Goal: Transaction & Acquisition: Subscribe to service/newsletter

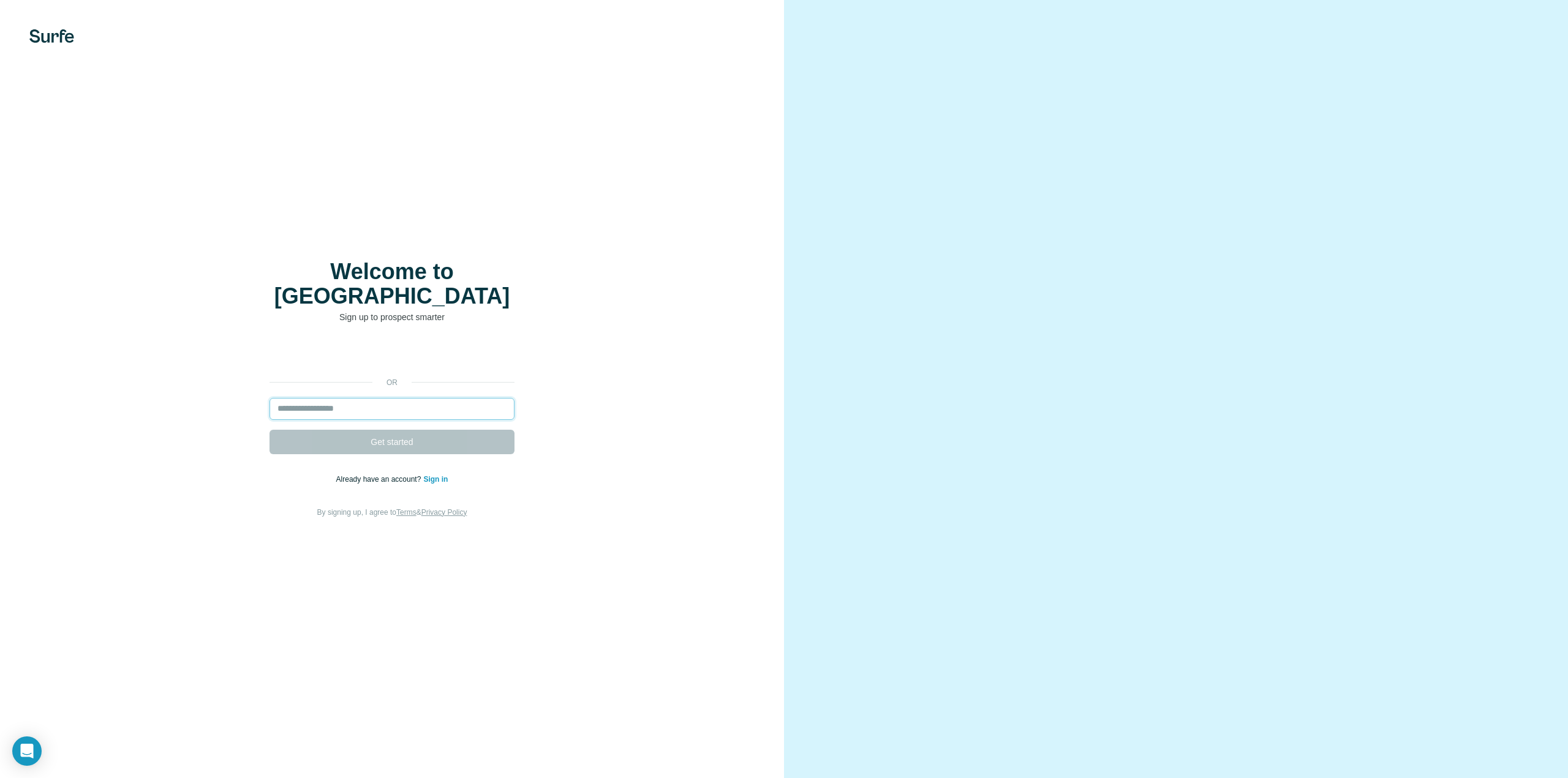
click at [433, 399] on input "email" at bounding box center [392, 408] width 245 height 22
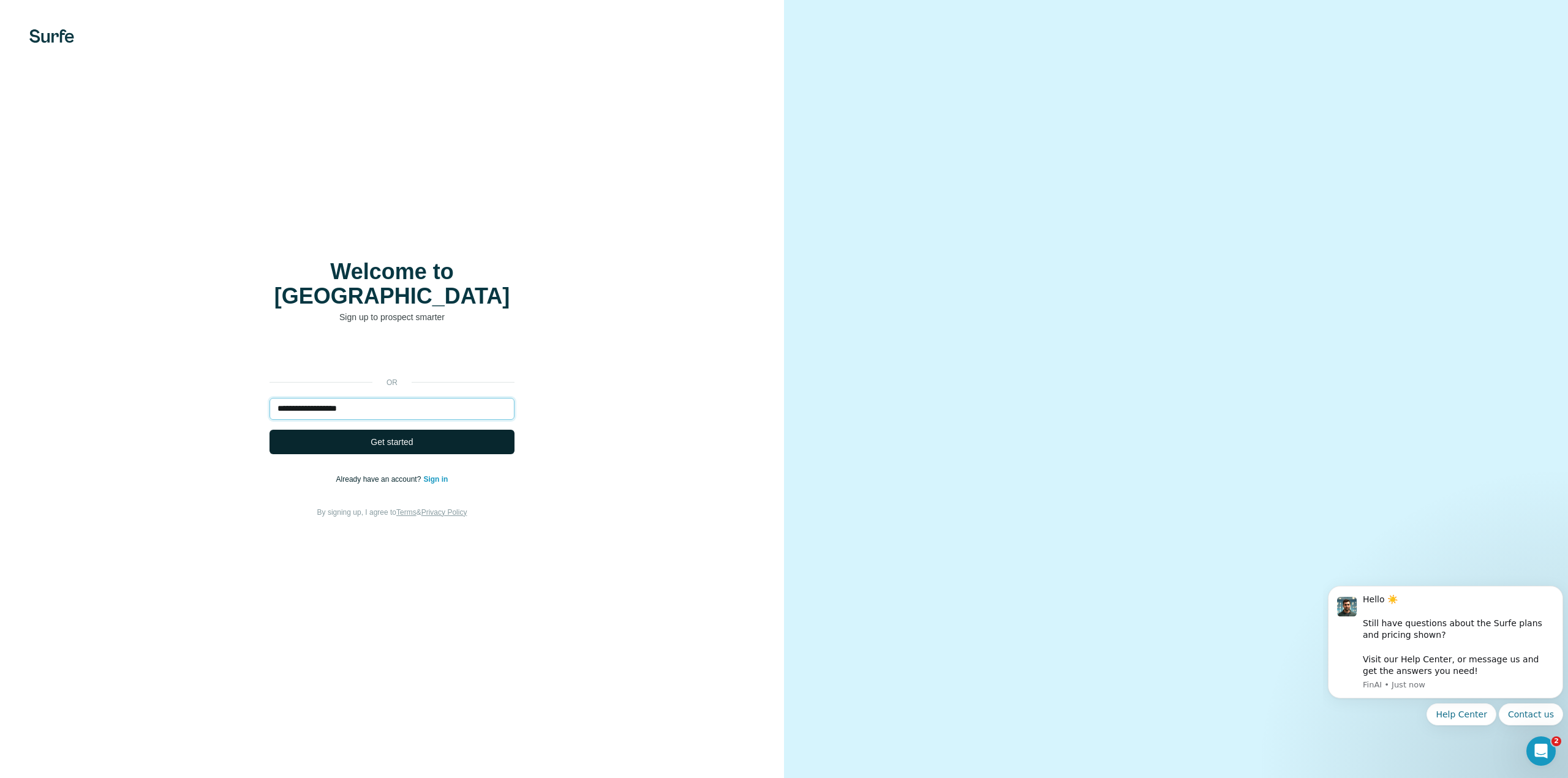
type input "**********"
click at [430, 430] on button "Get started" at bounding box center [392, 442] width 245 height 24
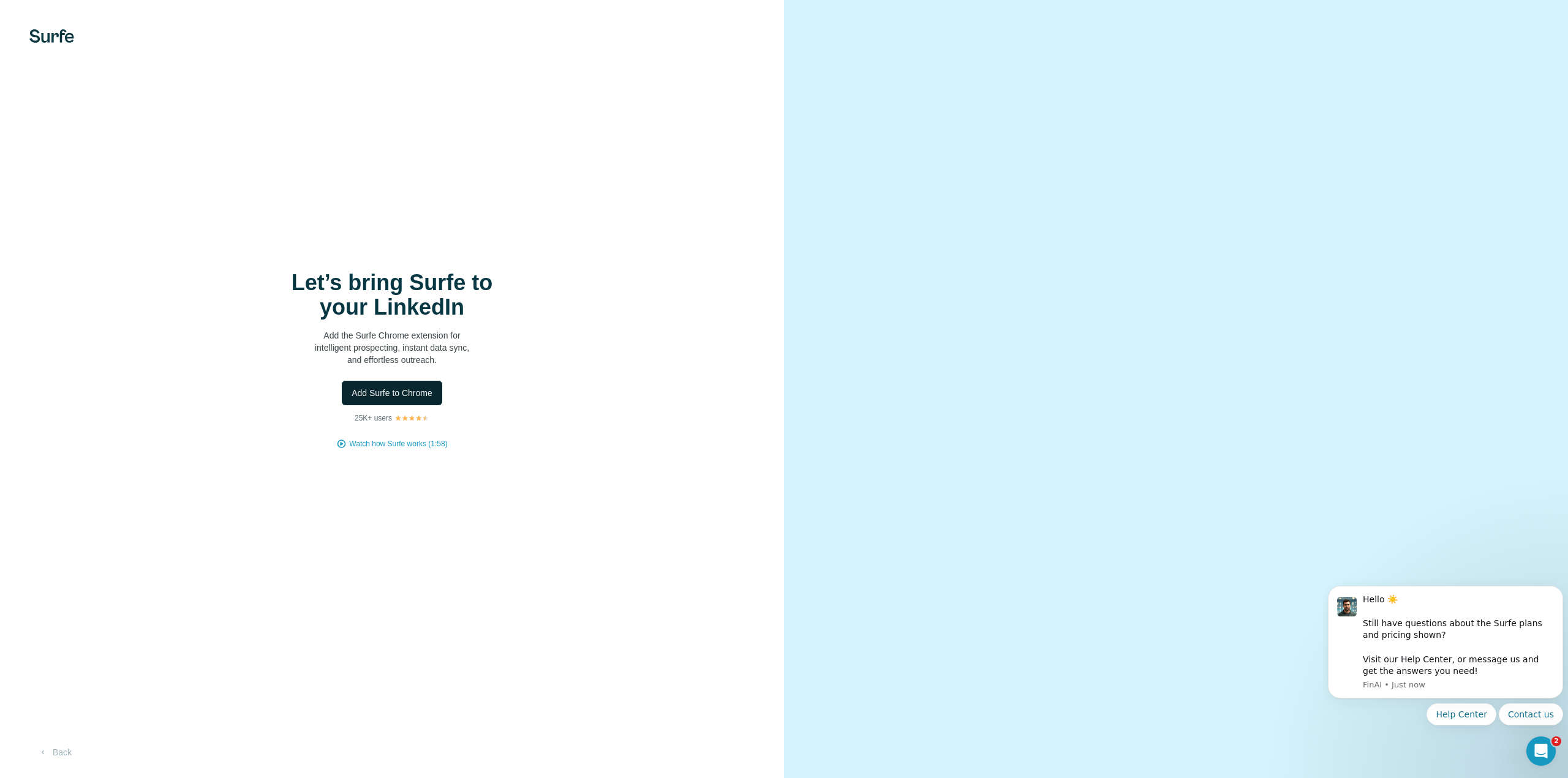
click at [403, 388] on span "Add Surfe to Chrome" at bounding box center [392, 393] width 81 height 12
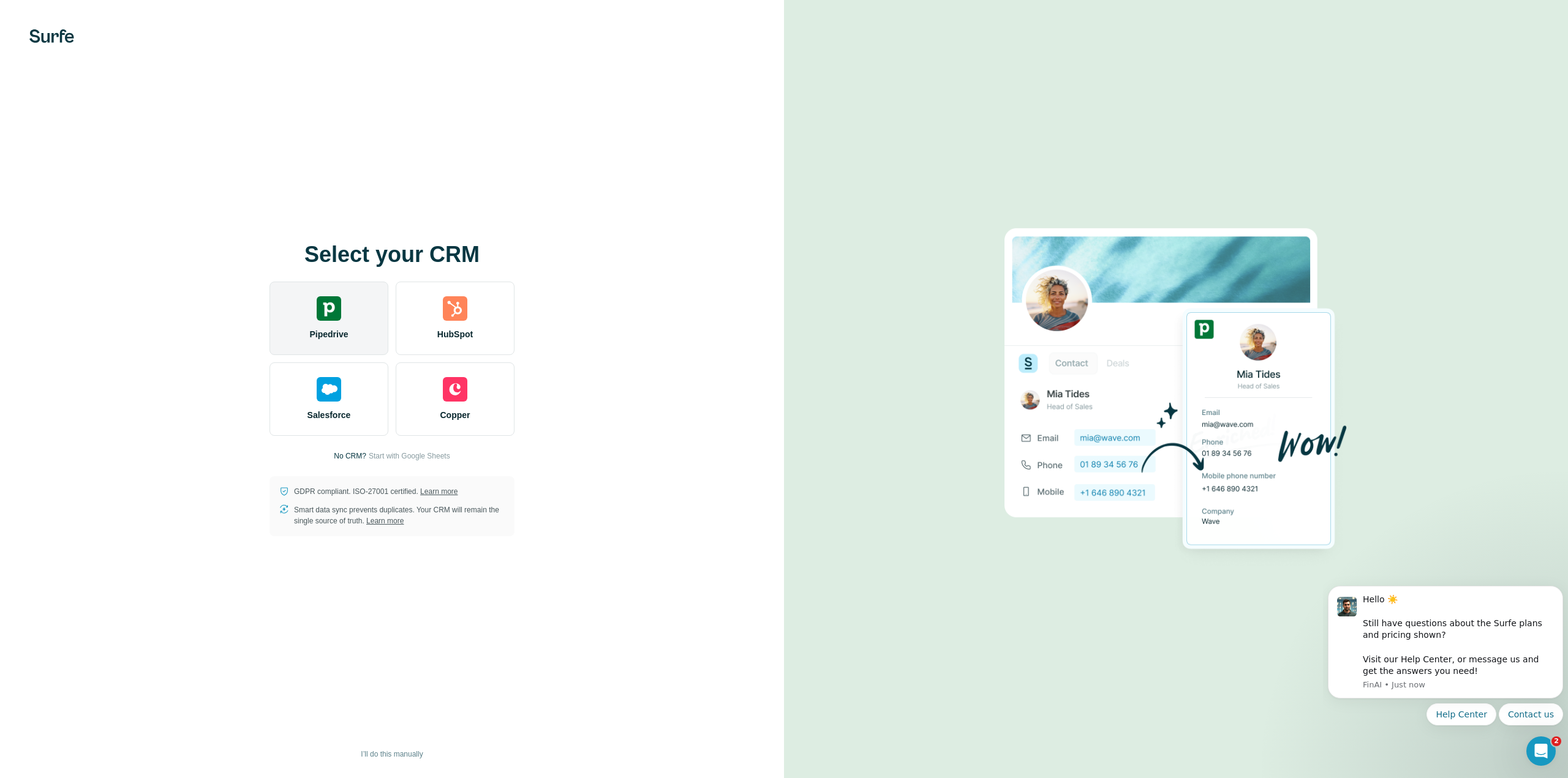
click at [328, 316] on img at bounding box center [329, 309] width 24 height 24
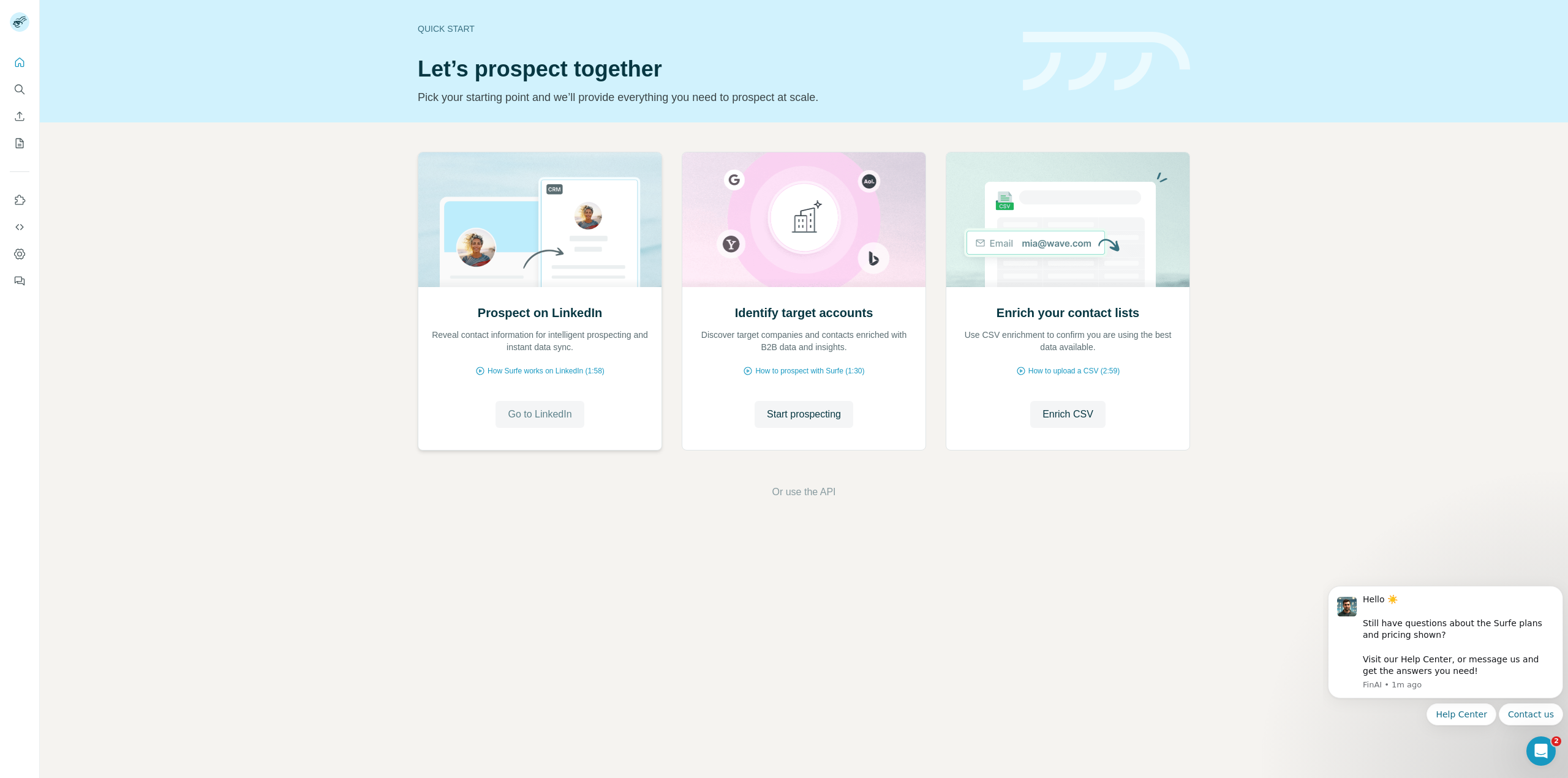
click at [539, 411] on span "Go to LinkedIn" at bounding box center [540, 414] width 64 height 15
